Goal: Task Accomplishment & Management: Use online tool/utility

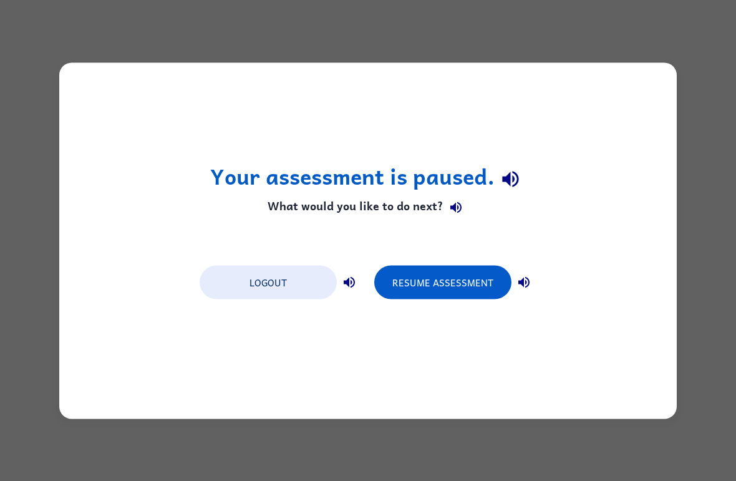
click at [480, 291] on button "Resume Assessment" at bounding box center [442, 282] width 137 height 34
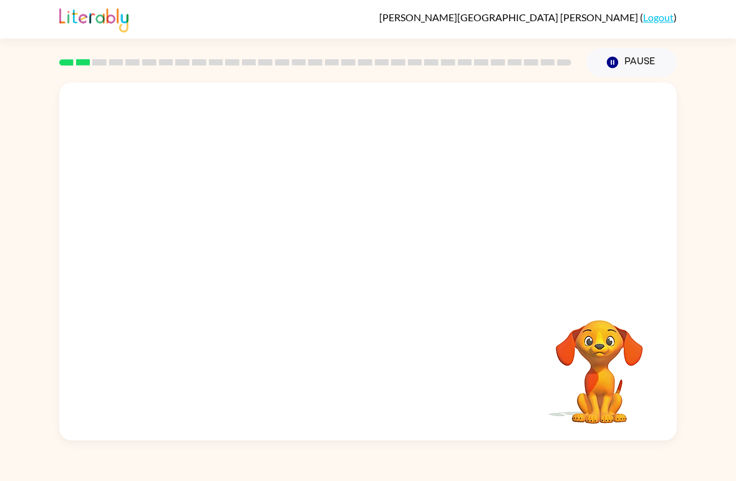
click at [554, 302] on video "Your browser must support playing .mp4 files to use Literably. Please try using…" at bounding box center [599, 363] width 125 height 125
click at [654, 68] on button "Pause Pause" at bounding box center [631, 62] width 90 height 29
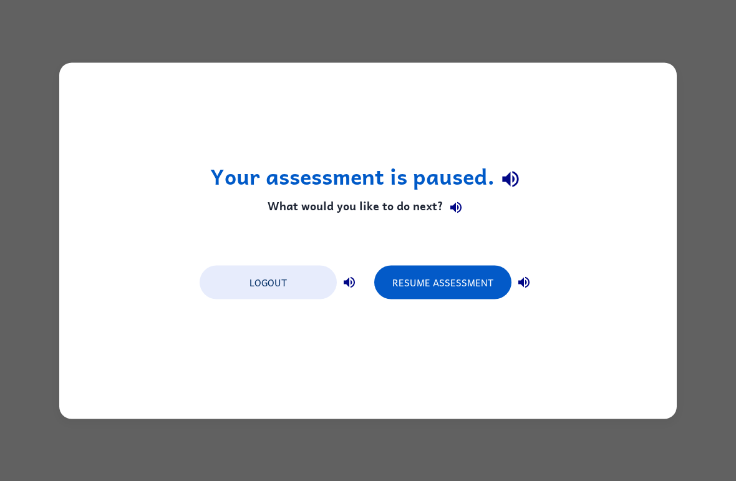
click at [637, 61] on div "Your assessment is paused. What would you like to do next? Logout Resume Assess…" at bounding box center [368, 240] width 736 height 481
click at [432, 286] on button "Resume Assessment" at bounding box center [442, 282] width 137 height 34
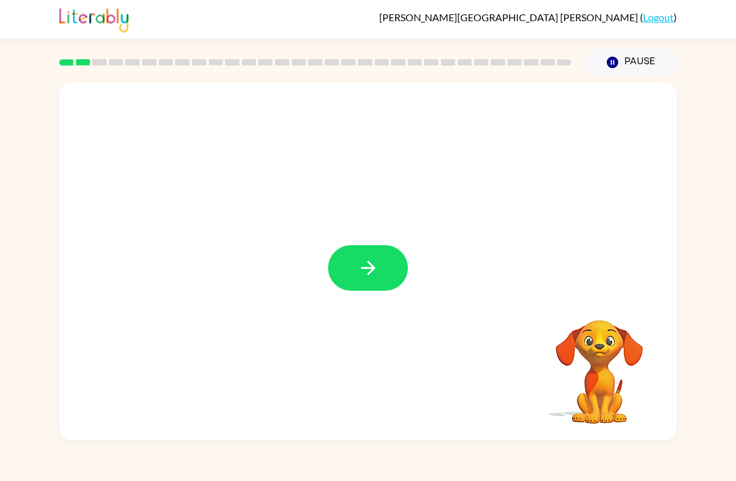
click at [359, 264] on icon "button" at bounding box center [368, 268] width 22 height 22
click at [359, 263] on div at bounding box center [368, 268] width 80 height 46
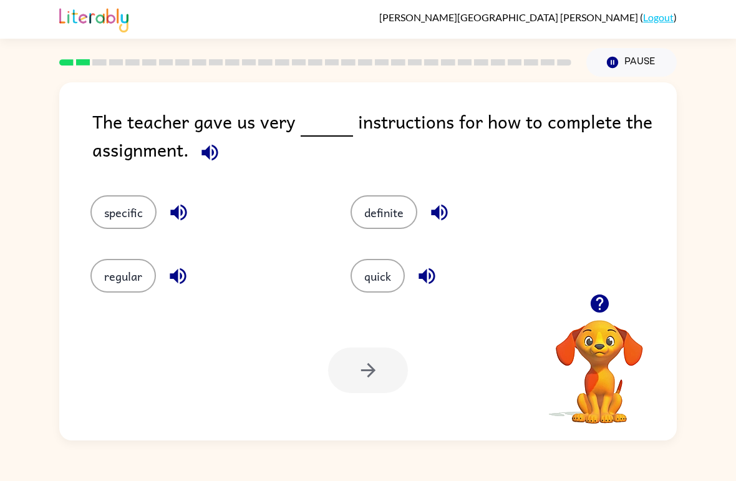
click at [129, 205] on button "specific" at bounding box center [123, 212] width 66 height 34
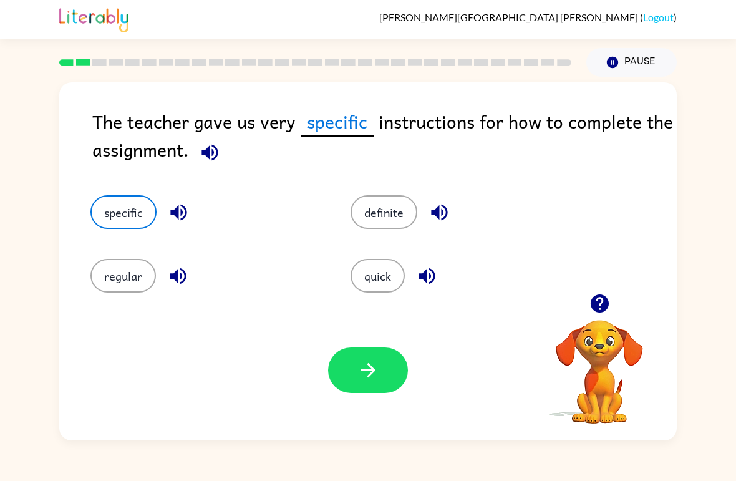
click at [357, 372] on icon "button" at bounding box center [368, 370] width 22 height 22
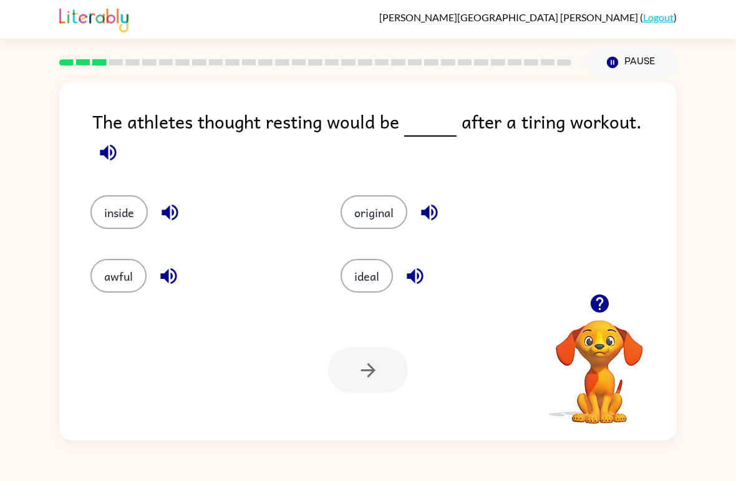
click at [373, 273] on button "ideal" at bounding box center [367, 276] width 52 height 34
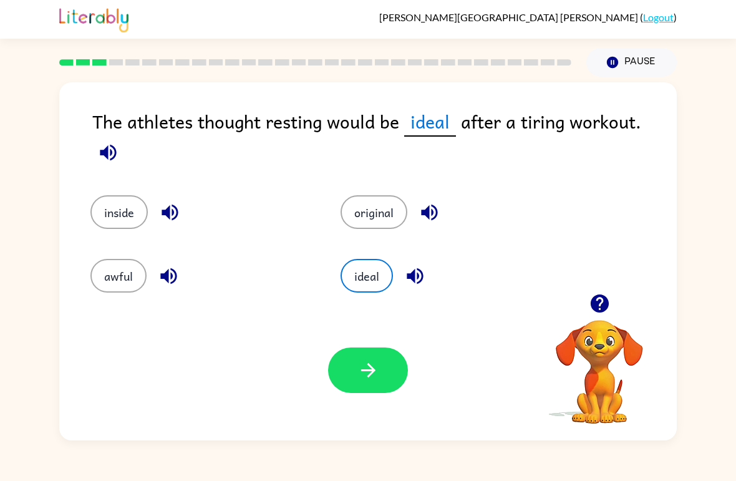
click at [385, 378] on button "button" at bounding box center [368, 370] width 80 height 46
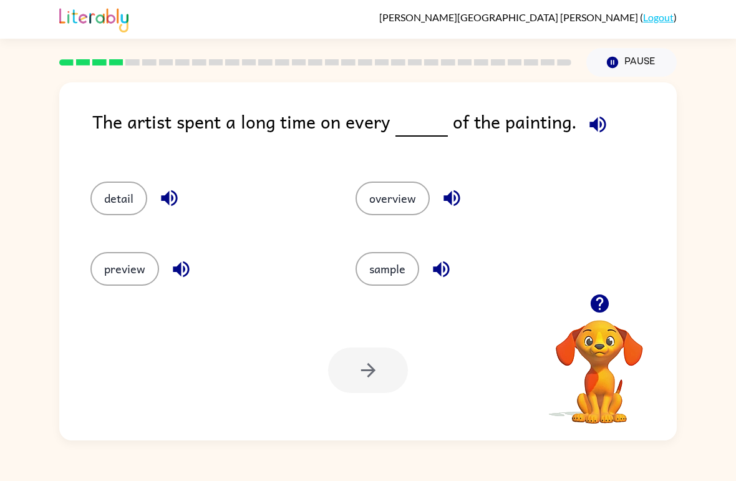
click at [142, 176] on div "detail" at bounding box center [199, 193] width 265 height 70
click at [132, 192] on button "detail" at bounding box center [118, 198] width 57 height 34
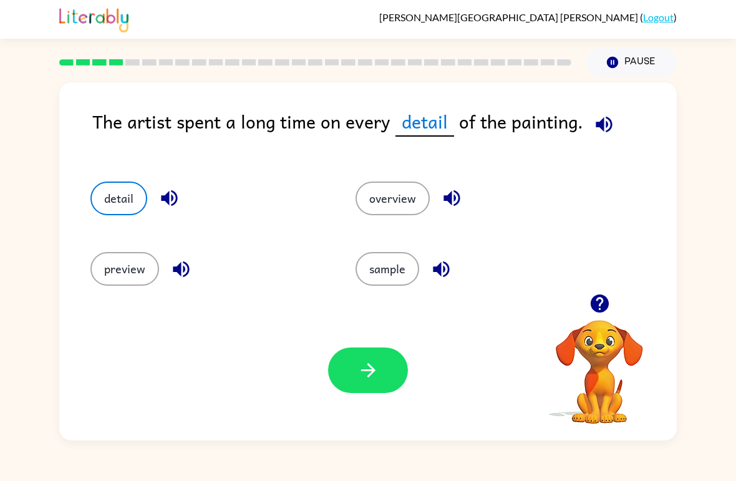
click at [387, 402] on div "Your browser must support playing .mp4 files to use Literably. Please try using…" at bounding box center [367, 370] width 617 height 140
click at [386, 360] on button "button" at bounding box center [368, 370] width 80 height 46
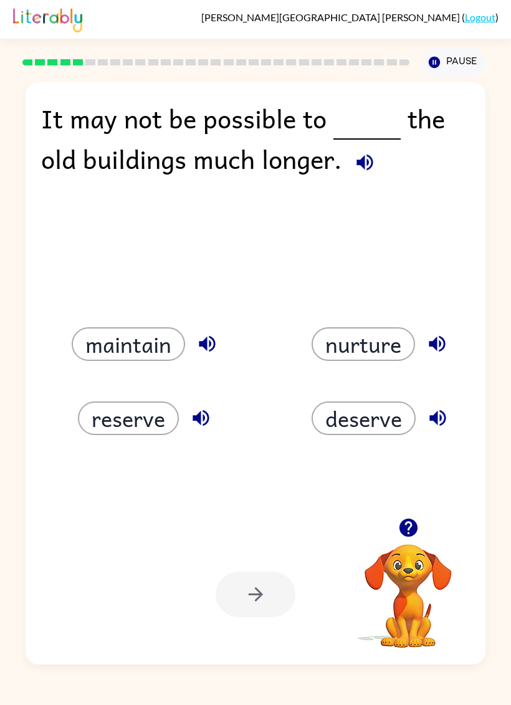
click at [495, 255] on div "It may not be possible to the old buildings much longer. maintain nurture reser…" at bounding box center [255, 371] width 511 height 588
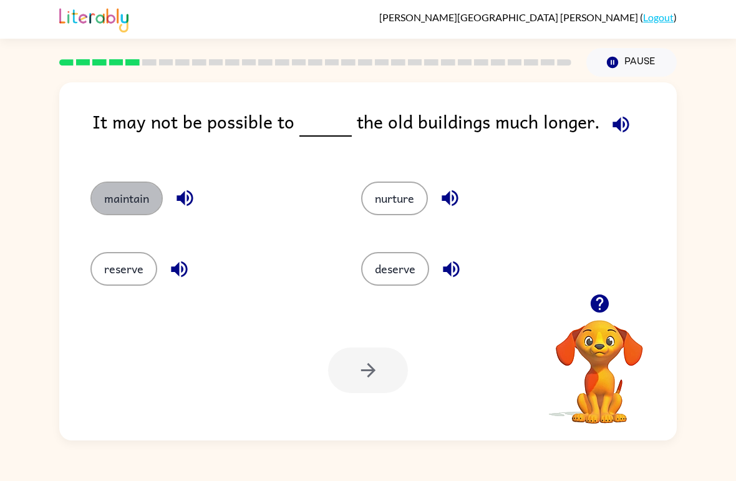
click at [114, 209] on button "maintain" at bounding box center [126, 198] width 72 height 34
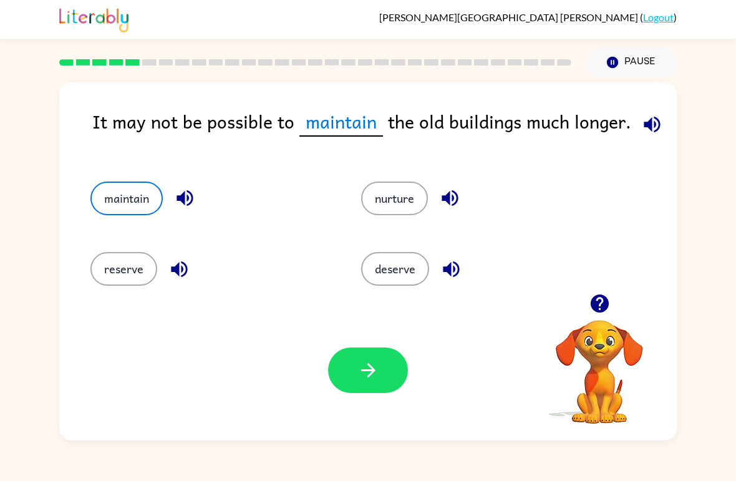
click at [366, 391] on button "button" at bounding box center [368, 370] width 80 height 46
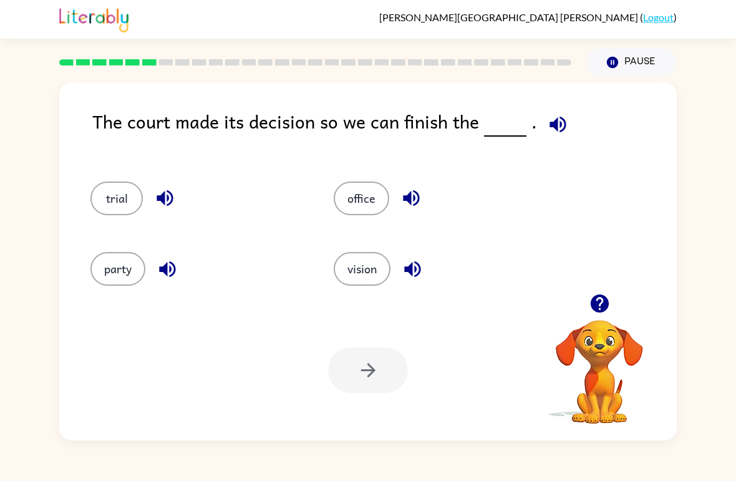
click at [119, 196] on button "trial" at bounding box center [116, 198] width 52 height 34
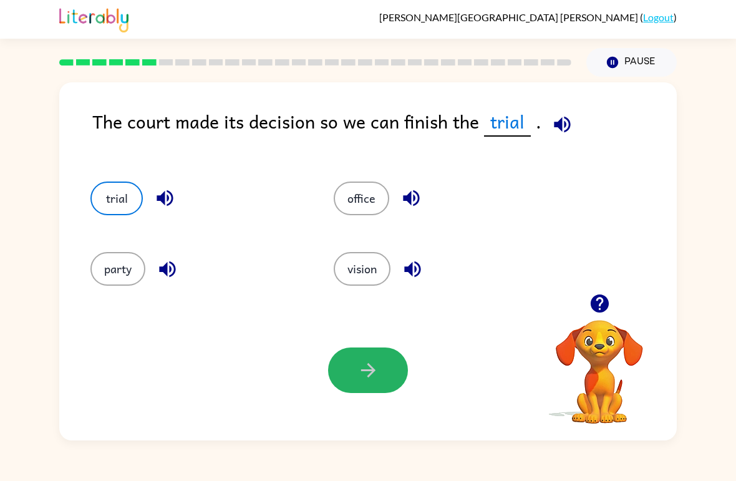
click at [371, 359] on button "button" at bounding box center [368, 370] width 80 height 46
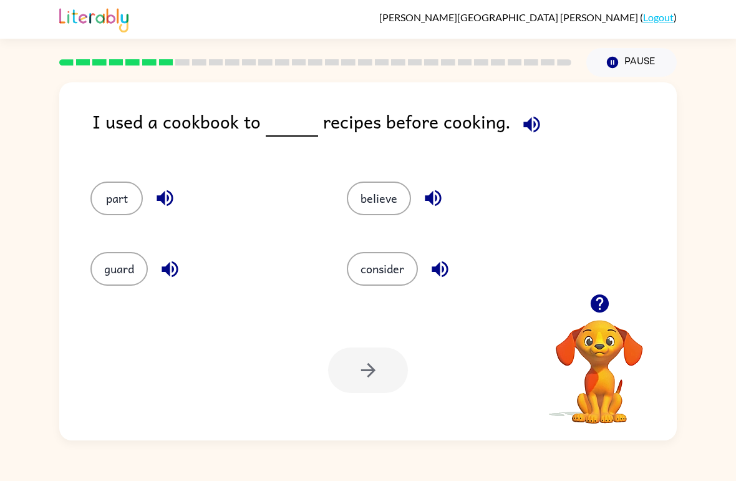
click at [415, 259] on button "consider" at bounding box center [382, 269] width 71 height 34
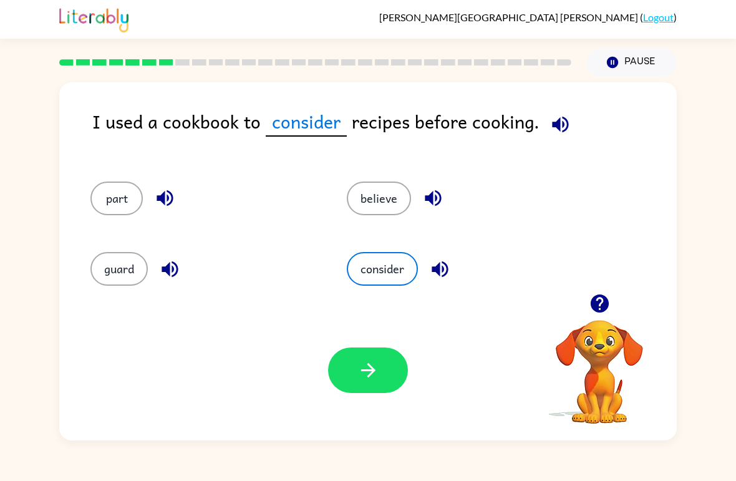
click at [398, 387] on button "button" at bounding box center [368, 370] width 80 height 46
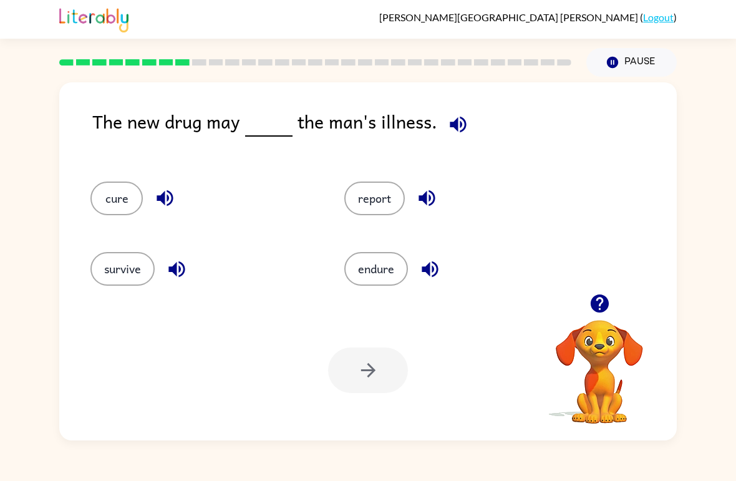
click at [383, 211] on button "report" at bounding box center [374, 198] width 60 height 34
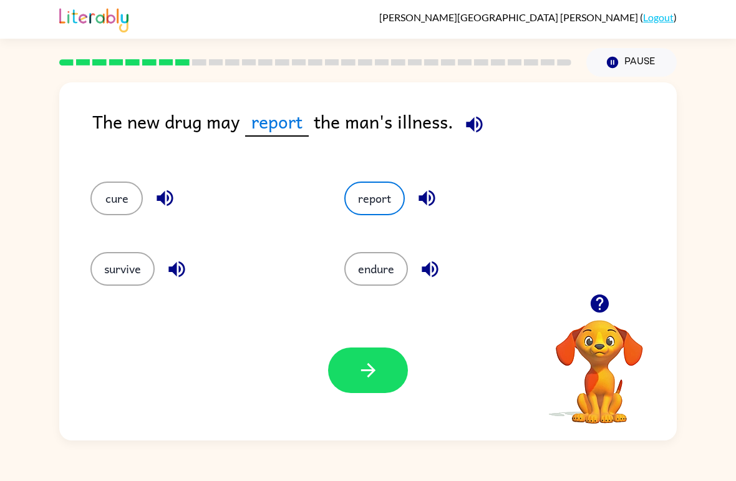
click at [372, 370] on icon "button" at bounding box center [367, 370] width 14 height 14
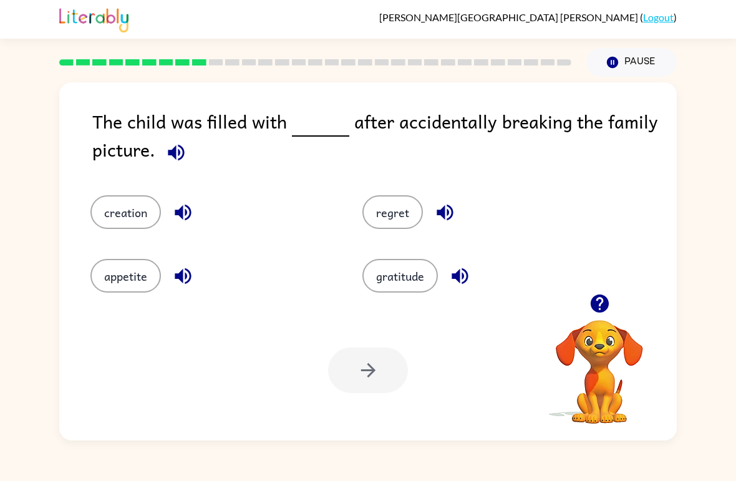
click at [369, 210] on button "regret" at bounding box center [392, 212] width 60 height 34
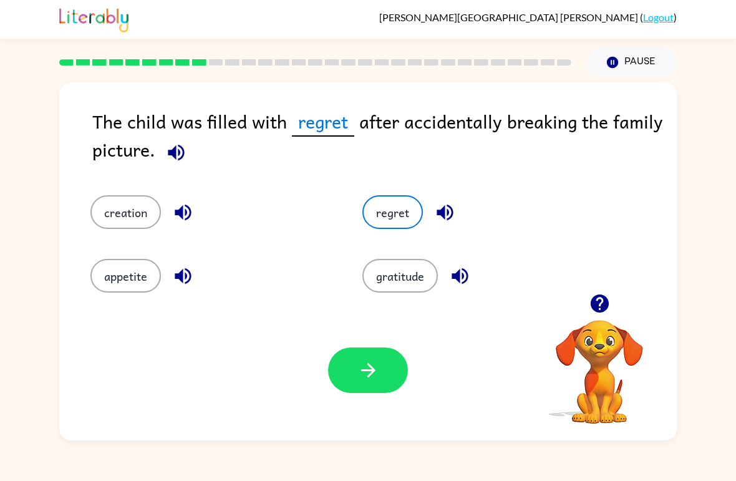
click at [375, 357] on button "button" at bounding box center [368, 370] width 80 height 46
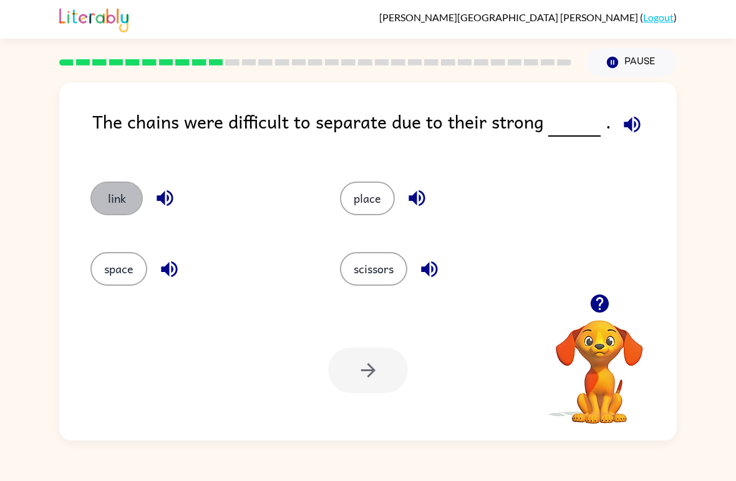
click at [117, 188] on button "link" at bounding box center [116, 198] width 52 height 34
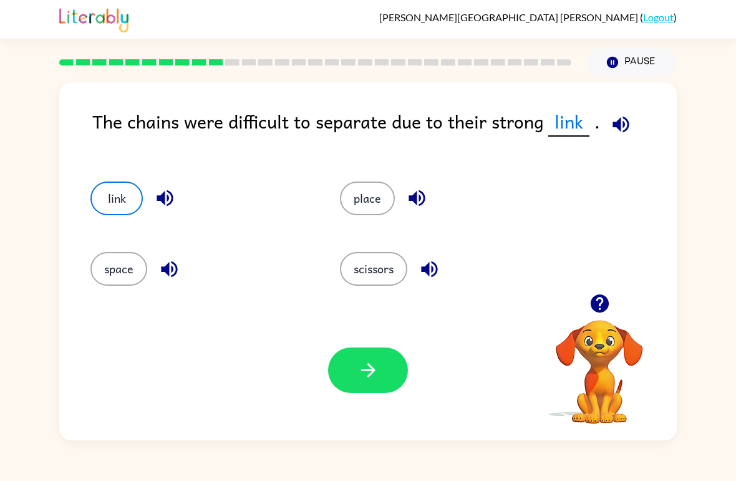
click at [385, 382] on button "button" at bounding box center [368, 370] width 80 height 46
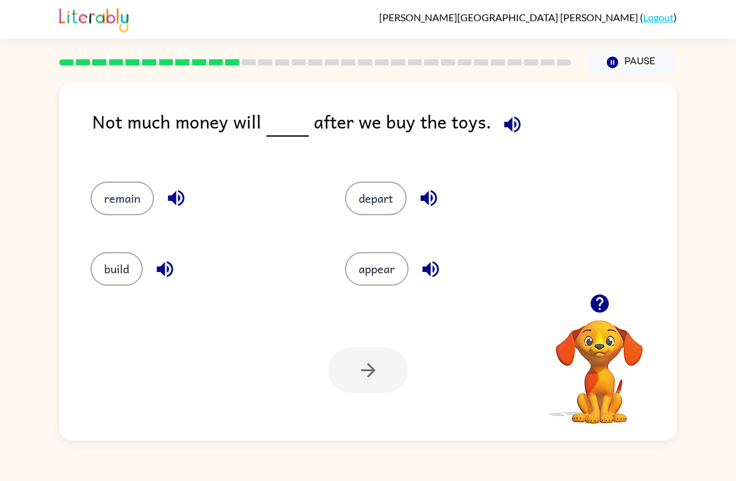
click at [369, 359] on div at bounding box center [368, 370] width 80 height 46
click at [376, 191] on button "depart" at bounding box center [376, 198] width 62 height 34
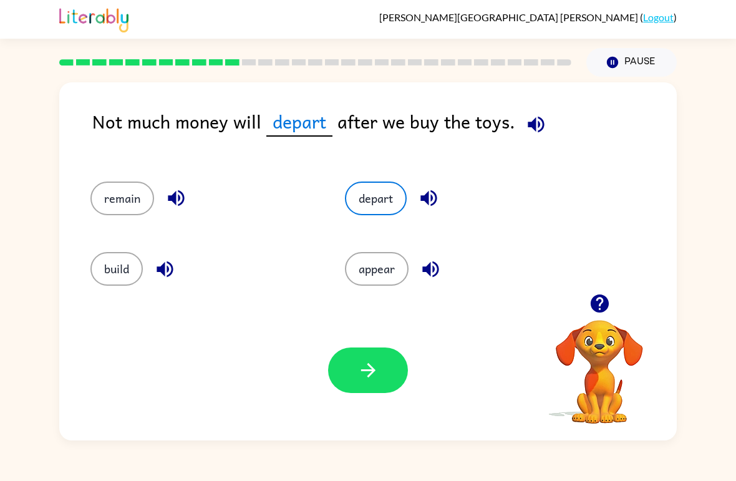
click at [357, 364] on icon "button" at bounding box center [368, 370] width 22 height 22
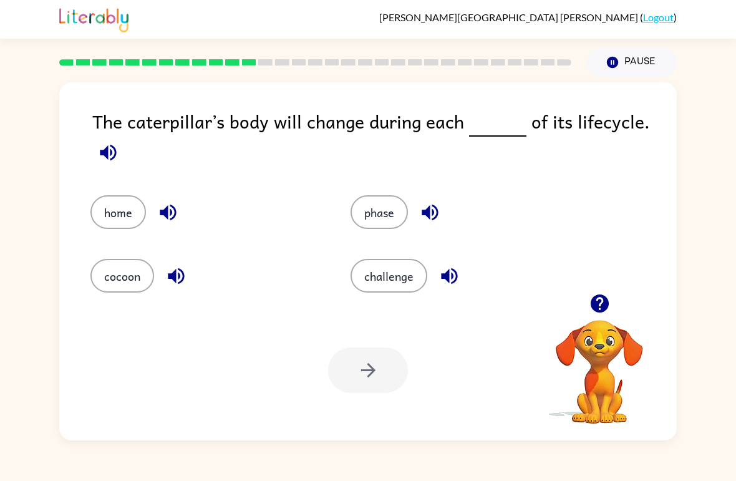
click at [471, 9] on div "[PERSON_NAME] ( Logout )" at bounding box center [367, 19] width 617 height 39
click at [584, 15] on span "[PERSON_NAME]" at bounding box center [509, 17] width 261 height 12
click at [114, 282] on button "cocoon" at bounding box center [122, 276] width 64 height 34
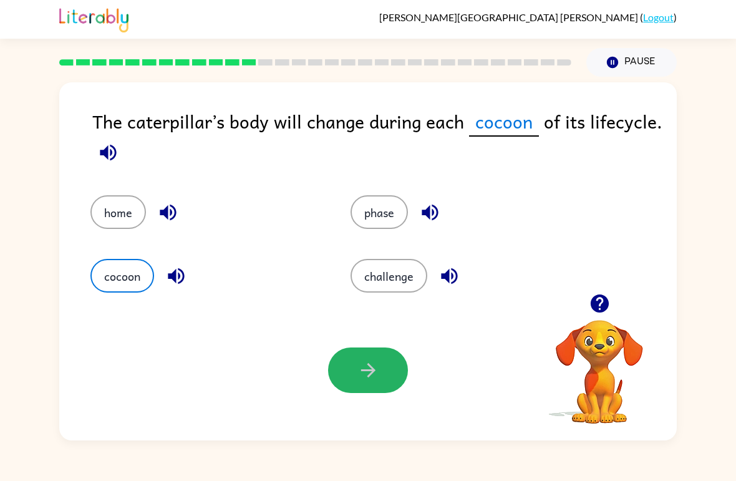
click at [374, 382] on button "button" at bounding box center [368, 370] width 80 height 46
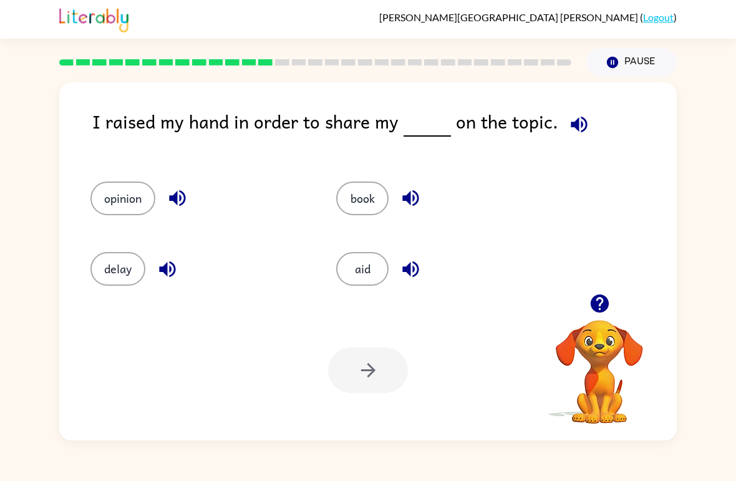
click at [130, 215] on button "opinion" at bounding box center [122, 198] width 65 height 34
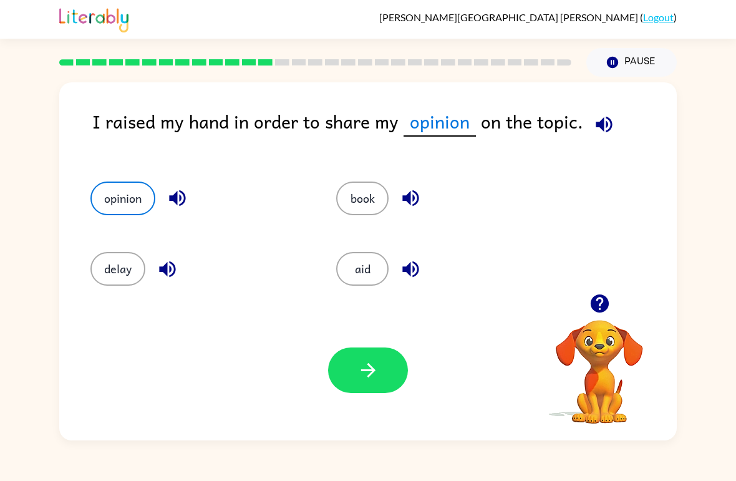
click at [383, 371] on button "button" at bounding box center [368, 370] width 80 height 46
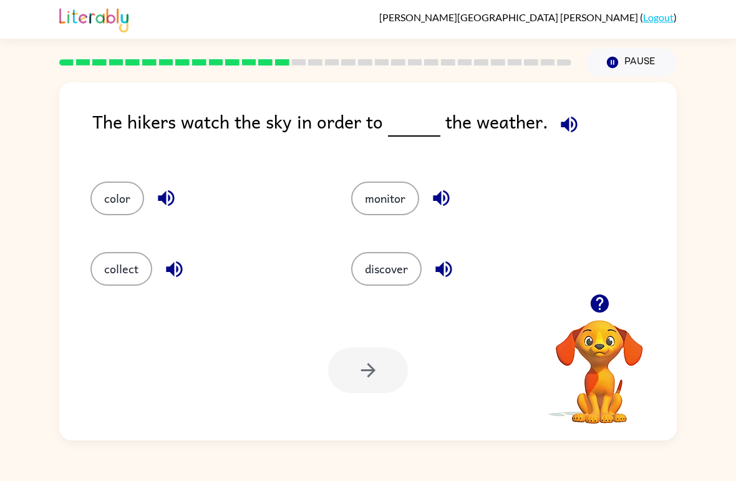
click at [94, 14] on img at bounding box center [93, 18] width 69 height 27
click at [411, 210] on button "monitor" at bounding box center [385, 198] width 68 height 34
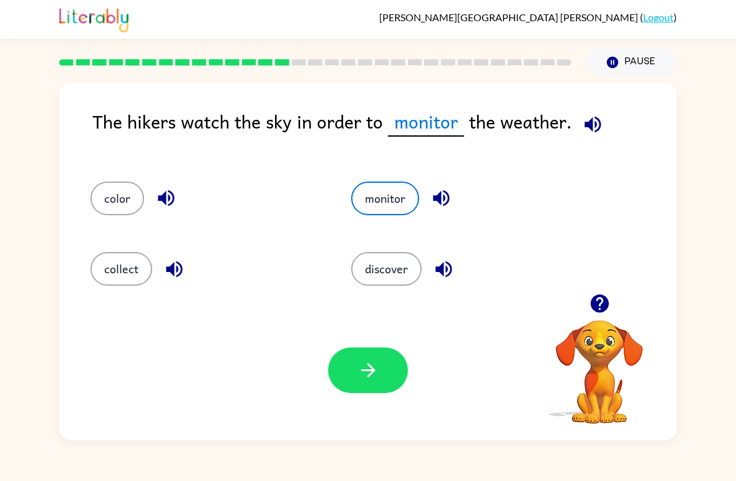
click at [385, 361] on button "button" at bounding box center [368, 370] width 80 height 46
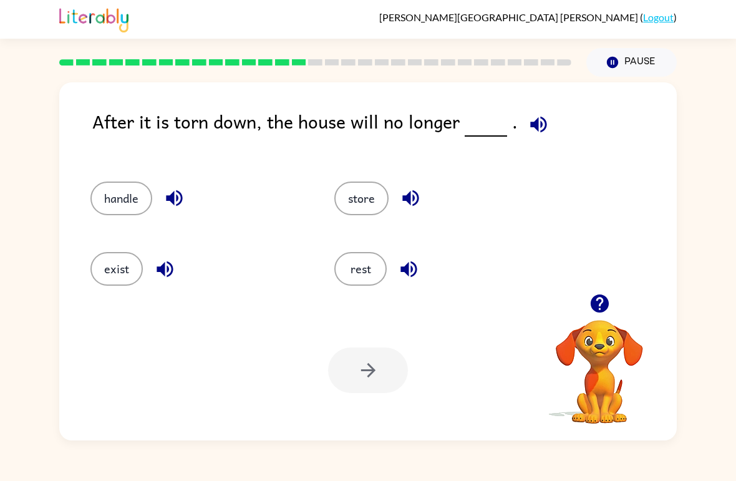
click at [125, 266] on button "exist" at bounding box center [116, 269] width 52 height 34
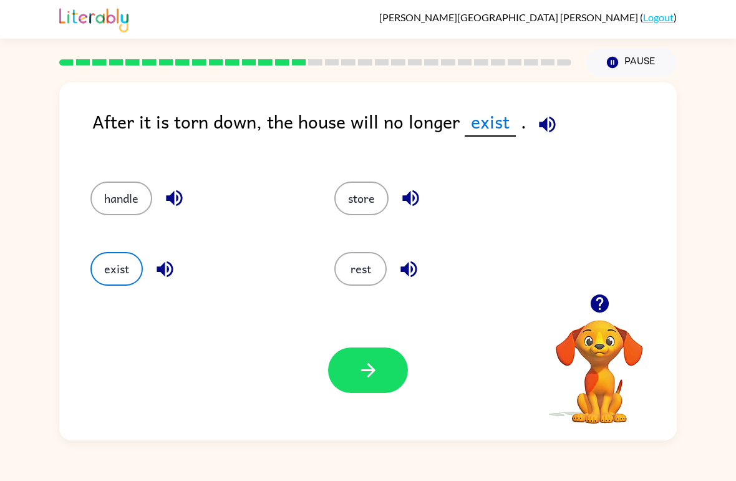
click at [352, 371] on button "button" at bounding box center [368, 370] width 80 height 46
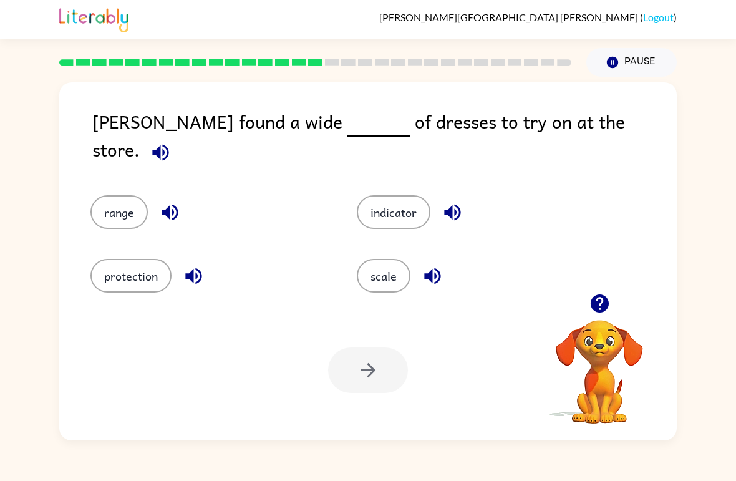
click at [20, 119] on div "[PERSON_NAME] found a wide of dresses to try on at the store. range indicator p…" at bounding box center [368, 259] width 736 height 364
click at [733, 149] on div "[PERSON_NAME] found a wide of dresses to try on at the store. range indicator p…" at bounding box center [368, 259] width 736 height 364
click at [614, 75] on button "Pause Pause" at bounding box center [631, 62] width 90 height 29
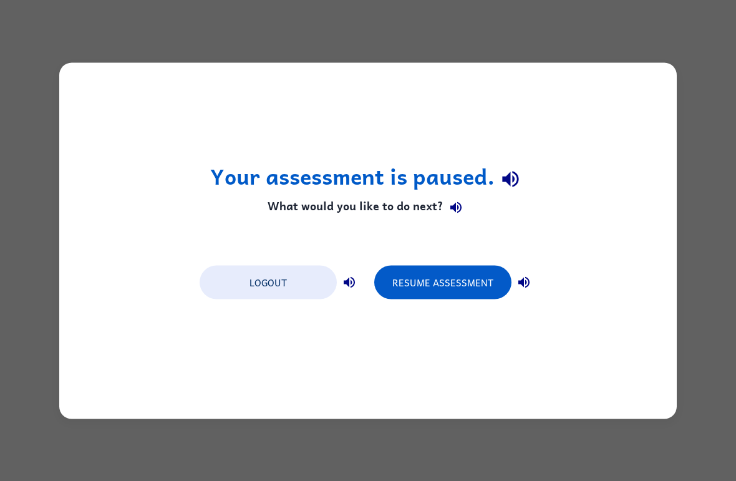
click at [621, 70] on div "Your assessment is paused. What would you like to do next? Logout Resume Assess…" at bounding box center [367, 240] width 617 height 356
click at [283, 306] on div "Your assessment is paused. What would you like to do next? Logout Resume Assess…" at bounding box center [367, 240] width 617 height 356
click at [251, 279] on button "Logout" at bounding box center [268, 282] width 137 height 34
click at [246, 296] on button "Logout" at bounding box center [268, 282] width 137 height 34
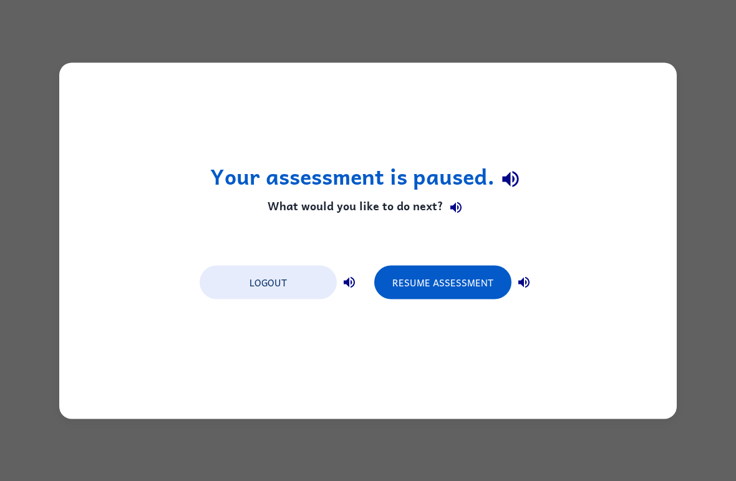
click at [254, 284] on button "Logout" at bounding box center [268, 282] width 137 height 34
click at [259, 277] on button "Logout" at bounding box center [268, 282] width 137 height 34
click at [263, 288] on button "Logout" at bounding box center [268, 282] width 137 height 34
click at [262, 291] on button "Logout" at bounding box center [268, 282] width 137 height 34
click at [267, 295] on button "Logout" at bounding box center [268, 282] width 137 height 34
